Goal: Task Accomplishment & Management: Complete application form

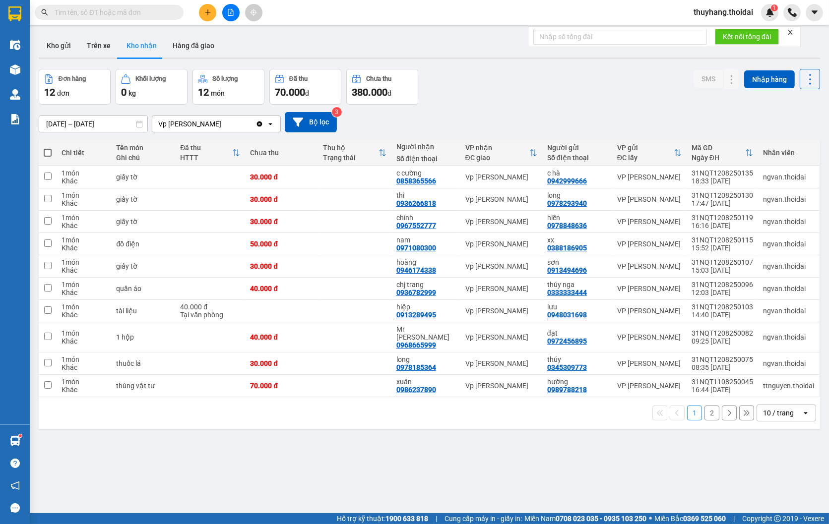
click at [108, 5] on span at bounding box center [109, 12] width 149 height 15
click at [120, 9] on input "text" at bounding box center [113, 12] width 117 height 11
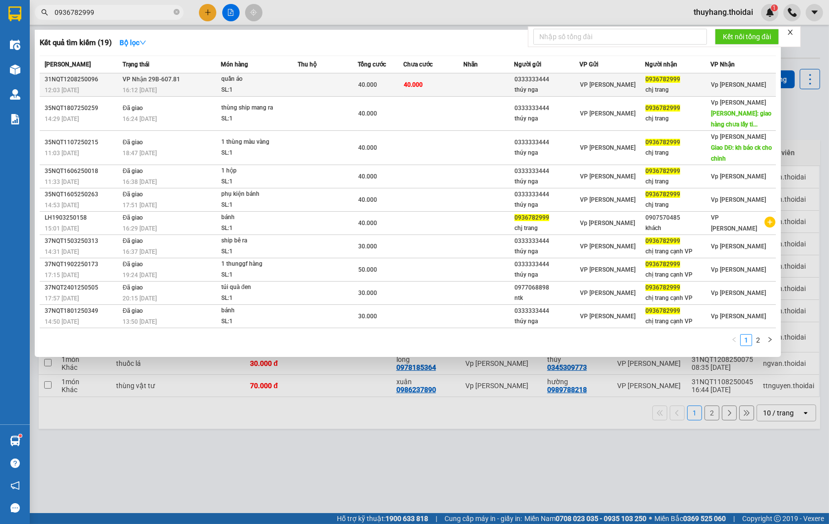
type input "0936782999"
click at [269, 76] on div "quần áo" at bounding box center [258, 79] width 74 height 11
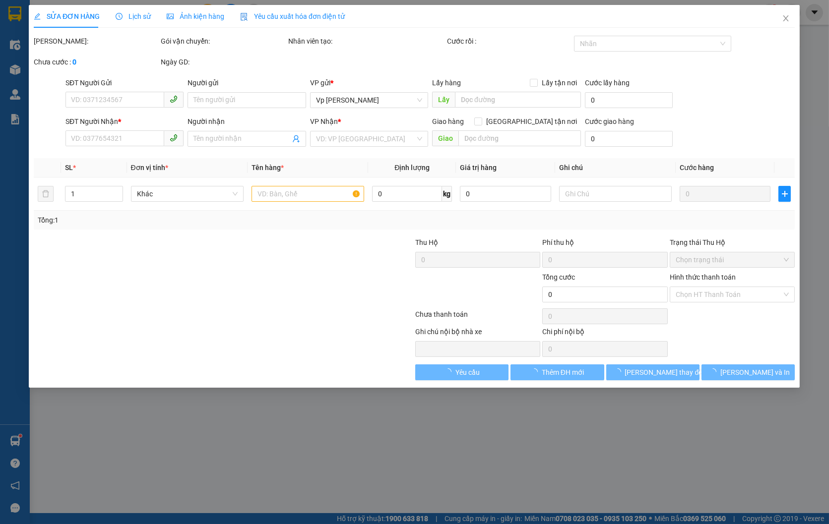
type input "0333333444"
type input "thúy nga"
type input "0936782999"
type input "chj trang"
type input "40.000"
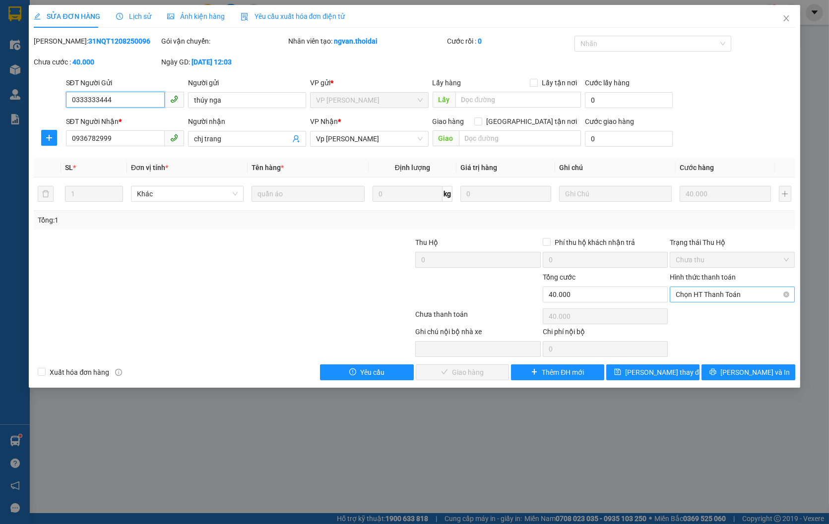
click at [709, 295] on span "Chọn HT Thanh Toán" at bounding box center [731, 294] width 113 height 15
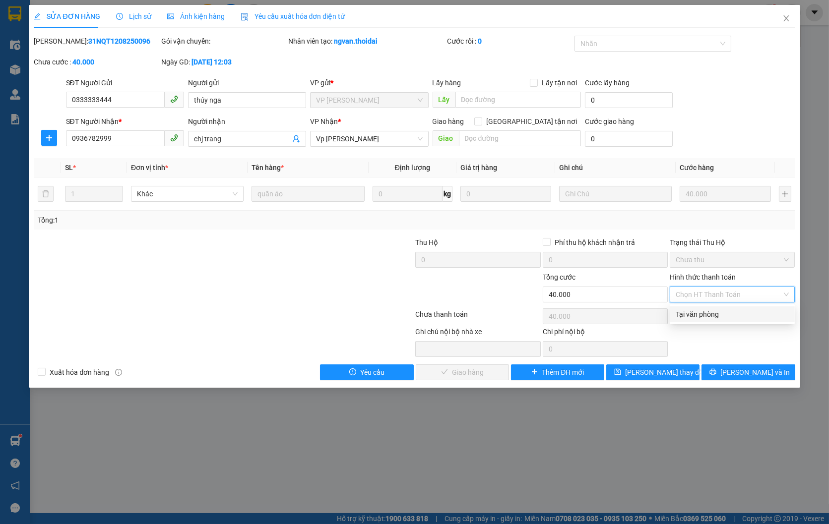
click at [703, 314] on div "Tại văn phòng" at bounding box center [731, 314] width 113 height 11
type input "0"
click at [482, 370] on span "[PERSON_NAME] và Giao hàng" at bounding box center [481, 372] width 95 height 11
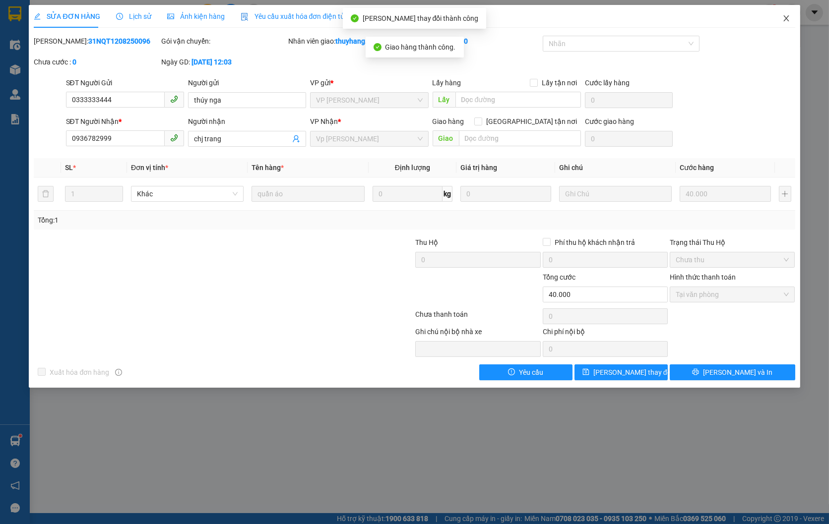
click at [788, 16] on icon "close" at bounding box center [785, 18] width 5 height 6
